Goal: Information Seeking & Learning: Check status

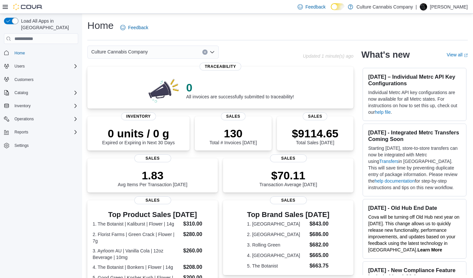
click at [244, 53] on div "Culture Cannabis Company" at bounding box center [194, 52] width 215 height 13
click at [353, 250] on div "Culture Cannabis Company Updated 3 minute(s) ago 0 All invoices are successfull…" at bounding box center [277, 240] width 380 height 388
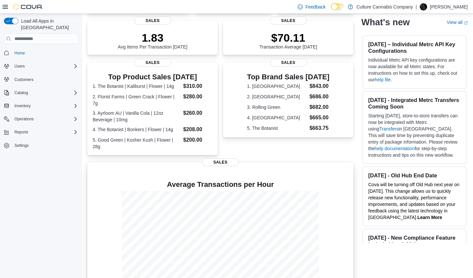
click at [94, 233] on div at bounding box center [220, 240] width 255 height 98
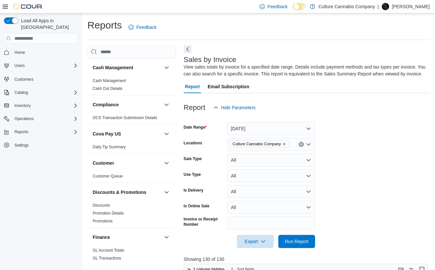
click at [31, 48] on span "Home" at bounding box center [45, 52] width 66 height 8
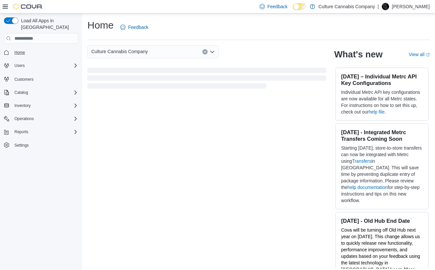
click at [20, 50] on span "Home" at bounding box center [19, 52] width 11 height 5
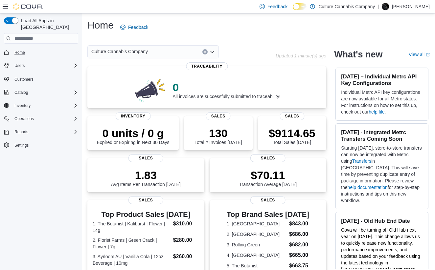
click at [20, 50] on span "Home" at bounding box center [19, 52] width 11 height 5
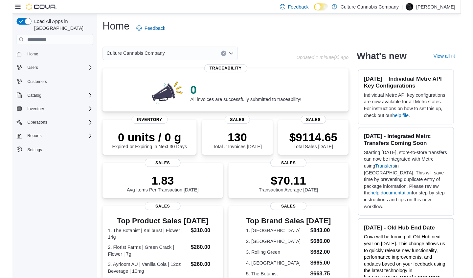
scroll to position [179, 0]
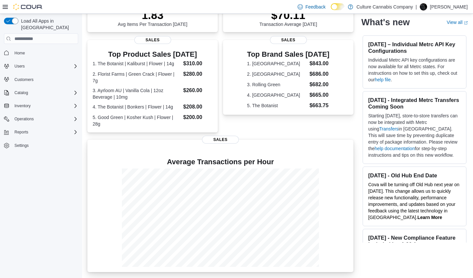
drag, startPoint x: 237, startPoint y: 67, endPoint x: 230, endPoint y: 121, distance: 54.5
click at [227, 112] on div "Top Brand Sales Today 1. Jaunty $843.00 2. Ayrloom $686.00 3. Rolling Green $68…" at bounding box center [288, 86] width 130 height 93
click at [238, 100] on div "Top Brand Sales Today 1. Jaunty $843.00 2. Ayrloom $686.00 3. Rolling Green $68…" at bounding box center [288, 86] width 130 height 93
click at [230, 109] on div "Top Brand Sales Today 1. Jaunty $843.00 2. Ayrloom $686.00 3. Rolling Green $68…" at bounding box center [288, 86] width 130 height 93
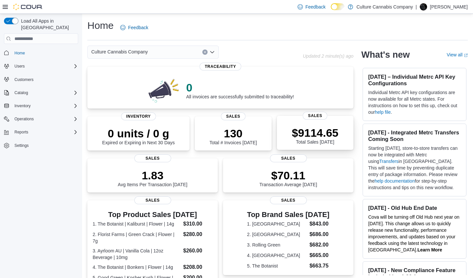
click at [309, 116] on span "Sales" at bounding box center [315, 116] width 25 height 8
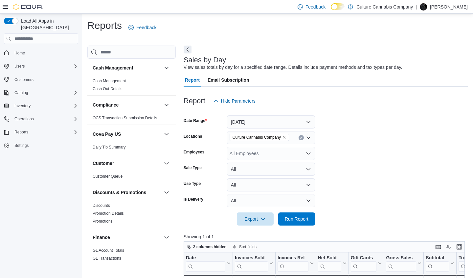
click at [309, 119] on button "[DATE]" at bounding box center [271, 122] width 88 height 13
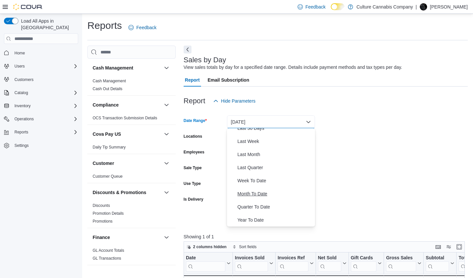
scroll to position [98, 0]
click at [252, 220] on span "Year To Date" at bounding box center [274, 220] width 75 height 8
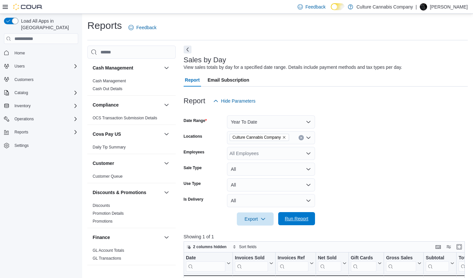
click at [288, 220] on span "Run Report" at bounding box center [297, 219] width 24 height 7
click at [21, 51] on span "Home" at bounding box center [19, 53] width 11 height 5
